Goal: Check status

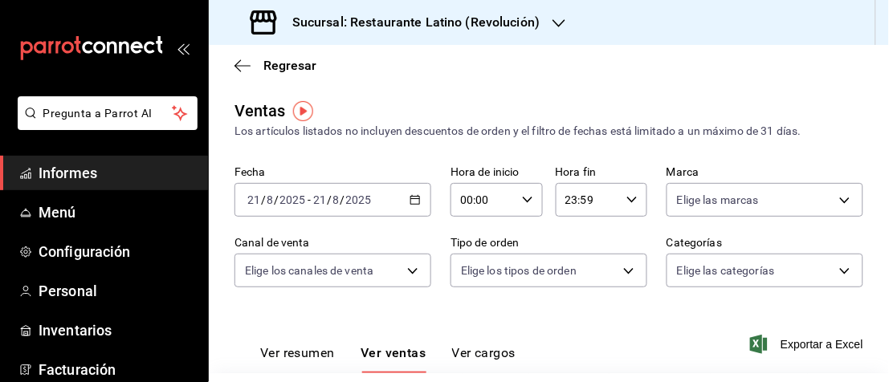
click at [87, 165] on font "Informes" at bounding box center [68, 173] width 59 height 17
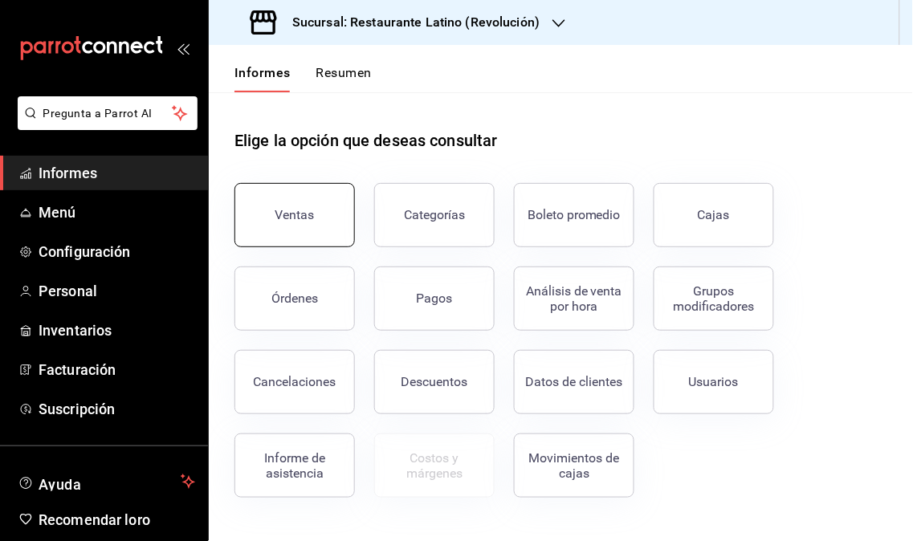
click at [294, 229] on button "Ventas" at bounding box center [294, 215] width 120 height 64
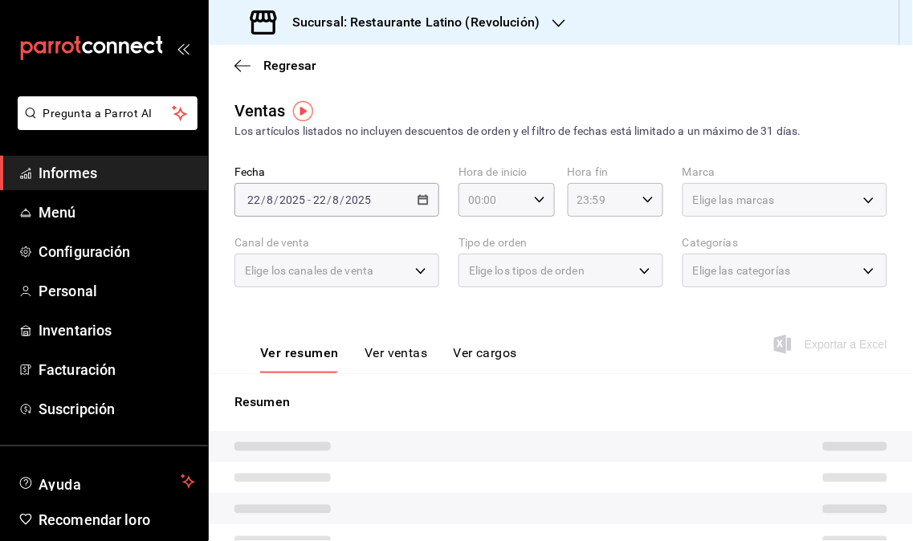
click at [412, 203] on div "[DATE] [DATE] - [DATE] [DATE]" at bounding box center [336, 200] width 205 height 34
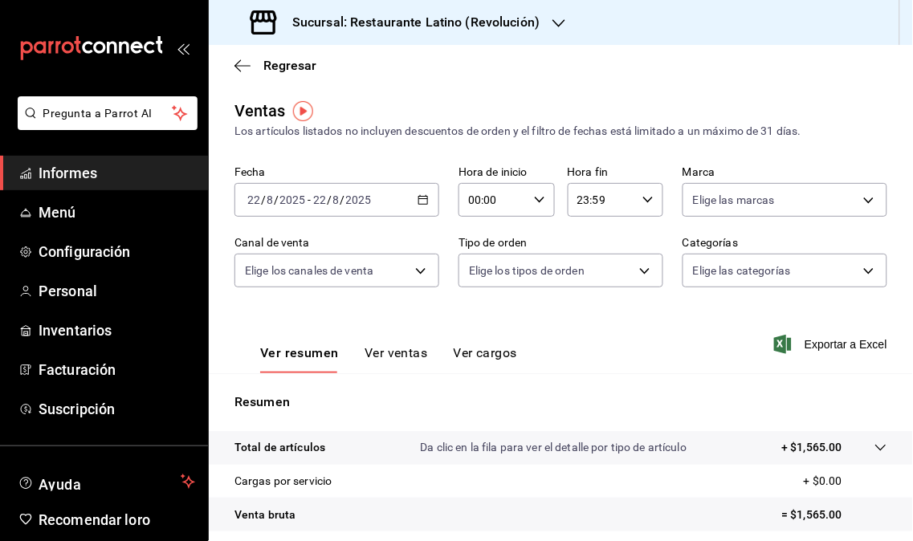
click at [426, 203] on div "[DATE] [DATE] - [DATE] [DATE]" at bounding box center [336, 200] width 205 height 34
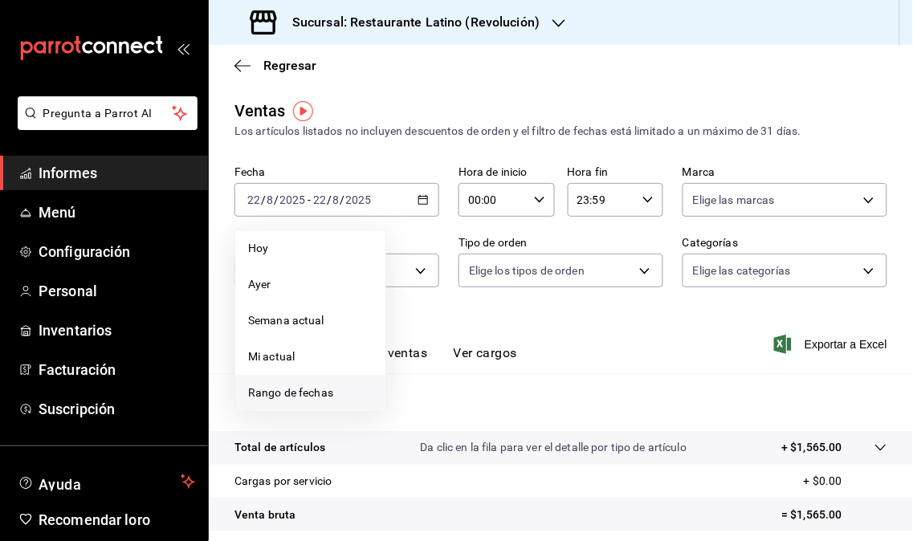
click at [318, 381] on li "Rango de fechas" at bounding box center [310, 393] width 150 height 36
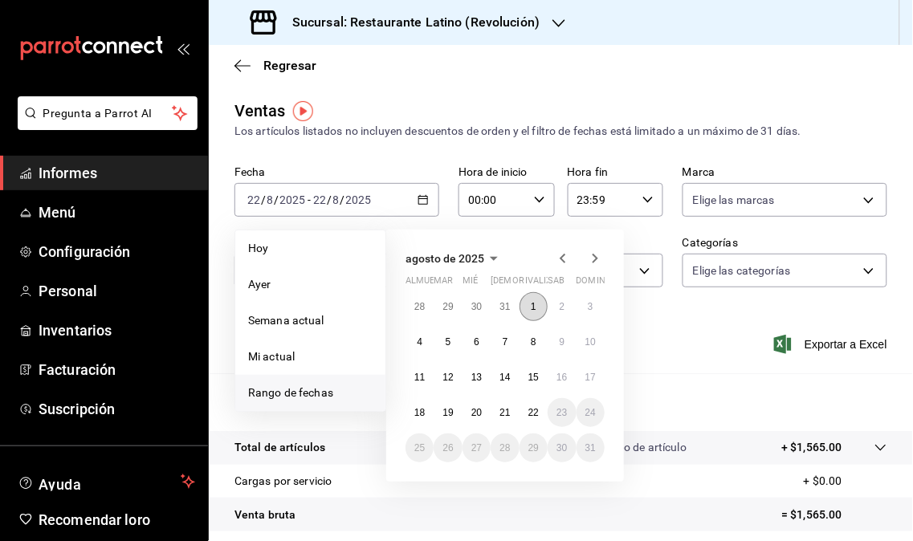
click at [541, 301] on button "1" at bounding box center [534, 306] width 28 height 29
click at [526, 381] on button "22" at bounding box center [534, 412] width 28 height 29
